Goal: Task Accomplishment & Management: Use online tool/utility

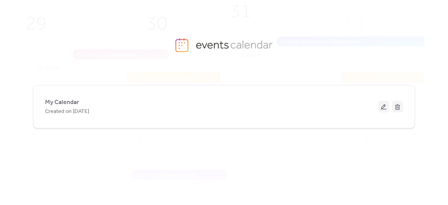
click at [193, 103] on div "My Calendar Created on [DATE]" at bounding box center [211, 106] width 333 height 18
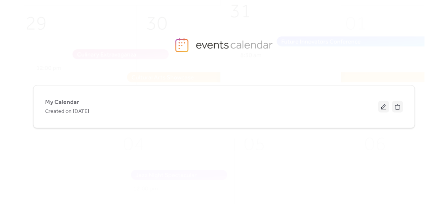
click at [193, 103] on div "My Calendar Created on [DATE]" at bounding box center [211, 106] width 333 height 18
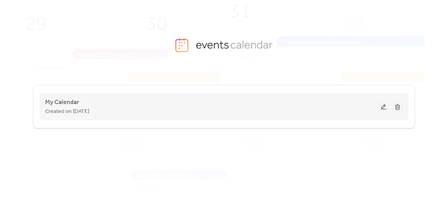
click at [382, 104] on button at bounding box center [383, 107] width 11 height 12
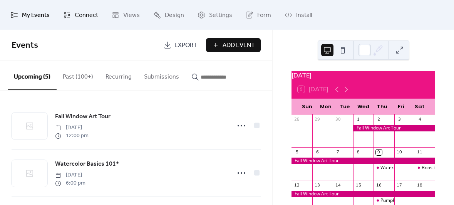
click at [83, 17] on span "Connect" at bounding box center [87, 15] width 24 height 12
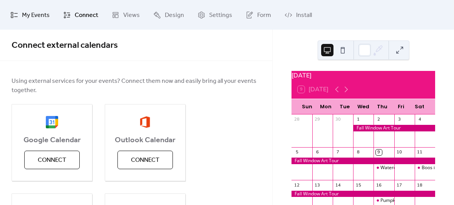
click at [30, 15] on span "My Events" at bounding box center [36, 15] width 28 height 12
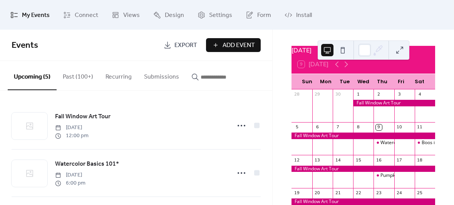
scroll to position [13, 0]
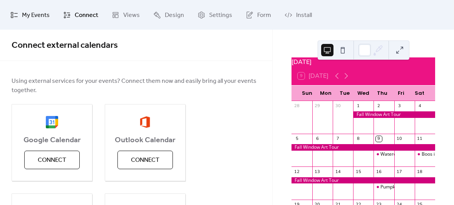
click at [23, 13] on span "My Events" at bounding box center [36, 15] width 28 height 12
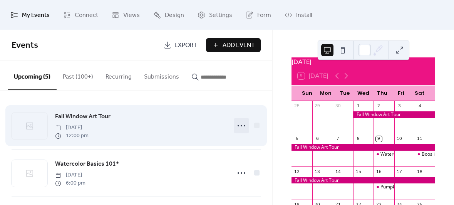
click at [240, 126] on icon at bounding box center [241, 125] width 12 height 12
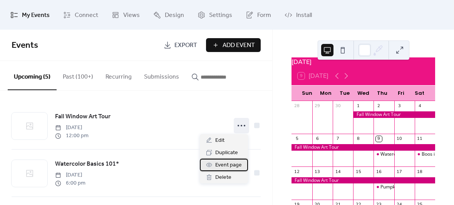
click at [227, 165] on span "Event page" at bounding box center [228, 165] width 27 height 9
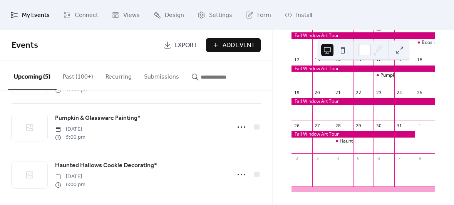
scroll to position [144, 0]
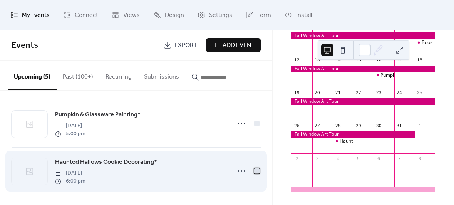
click at [255, 169] on div at bounding box center [256, 170] width 5 height 5
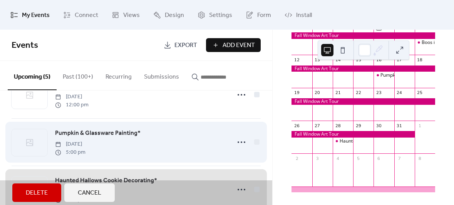
scroll to position [111, 0]
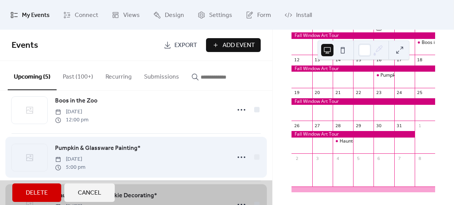
click at [256, 157] on div "Pumpkin & Glassware Painting* [DATE] 5:00 pm" at bounding box center [136, 156] width 249 height 47
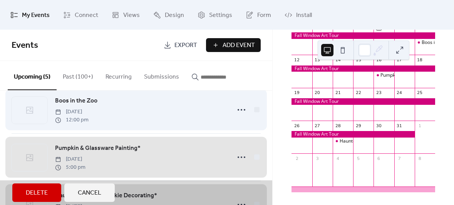
click at [255, 109] on div "Boos in the Zoo [DATE] 12:00 pm" at bounding box center [136, 109] width 249 height 47
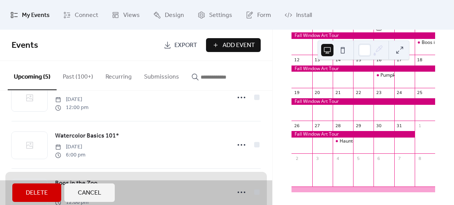
scroll to position [17, 0]
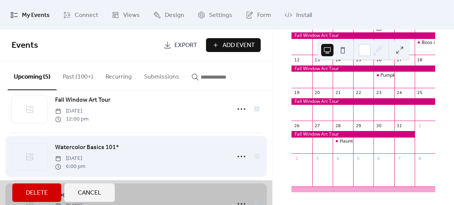
click at [255, 155] on div "Watercolor Basics 101* [DATE] 6:00 pm" at bounding box center [136, 156] width 249 height 47
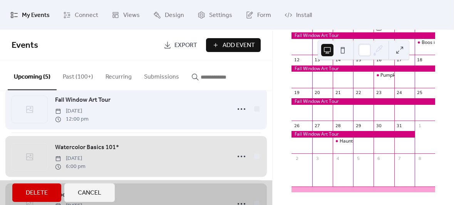
click at [254, 109] on div "Fall Window Art Tour [DATE] 12:00 pm" at bounding box center [136, 109] width 249 height 47
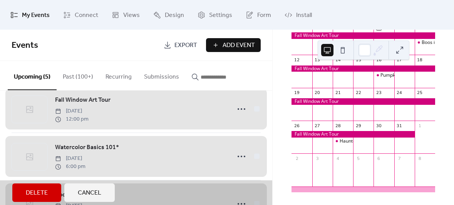
scroll to position [0, 0]
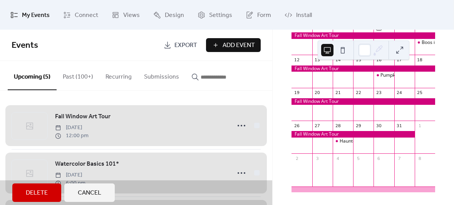
click at [101, 189] on span "Cancel" at bounding box center [90, 192] width 24 height 9
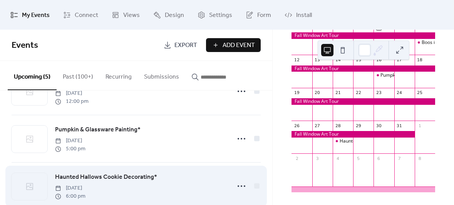
scroll to position [144, 0]
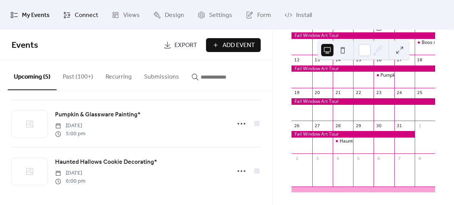
click at [79, 12] on span "Connect" at bounding box center [87, 15] width 24 height 12
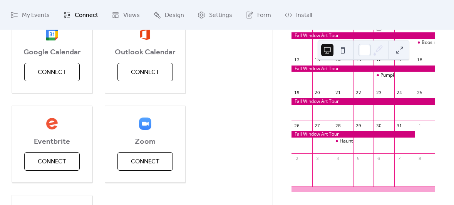
scroll to position [89, 0]
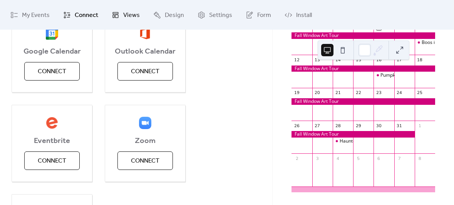
click at [136, 17] on span "Views" at bounding box center [131, 15] width 17 height 12
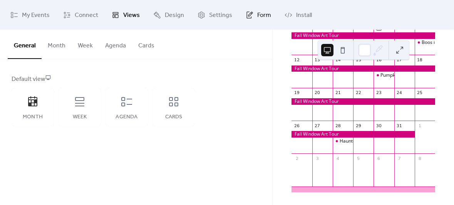
click at [267, 14] on span "Form" at bounding box center [264, 15] width 14 height 12
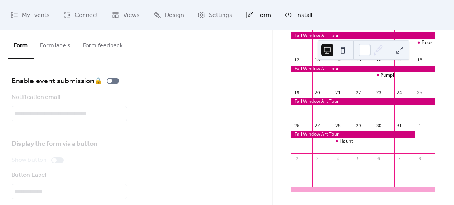
click at [285, 16] on icon at bounding box center [288, 14] width 7 height 3
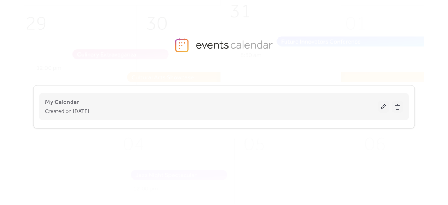
click at [84, 101] on div "My Calendar Created on [DATE]" at bounding box center [211, 106] width 333 height 18
click at [81, 103] on div "My Calendar Created on [DATE]" at bounding box center [211, 106] width 333 height 18
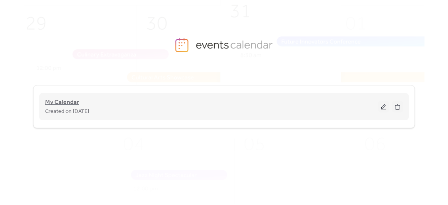
click at [65, 98] on span "My Calendar" at bounding box center [62, 102] width 34 height 9
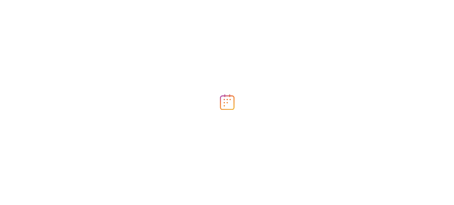
click at [65, 98] on div at bounding box center [227, 102] width 454 height 205
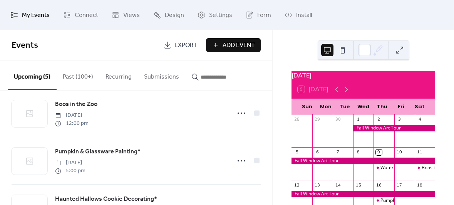
scroll to position [109, 0]
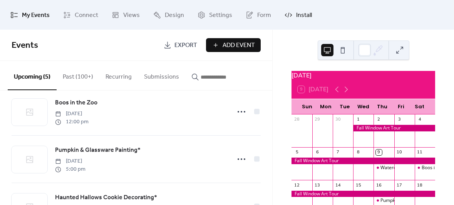
click at [290, 20] on link "Install" at bounding box center [298, 15] width 39 height 24
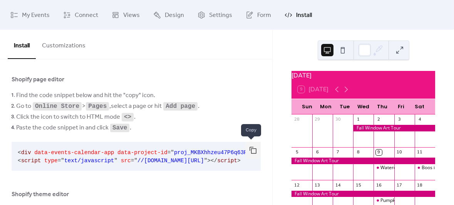
click at [249, 150] on button "button" at bounding box center [252, 150] width 15 height 17
